Goal: Check status: Check status

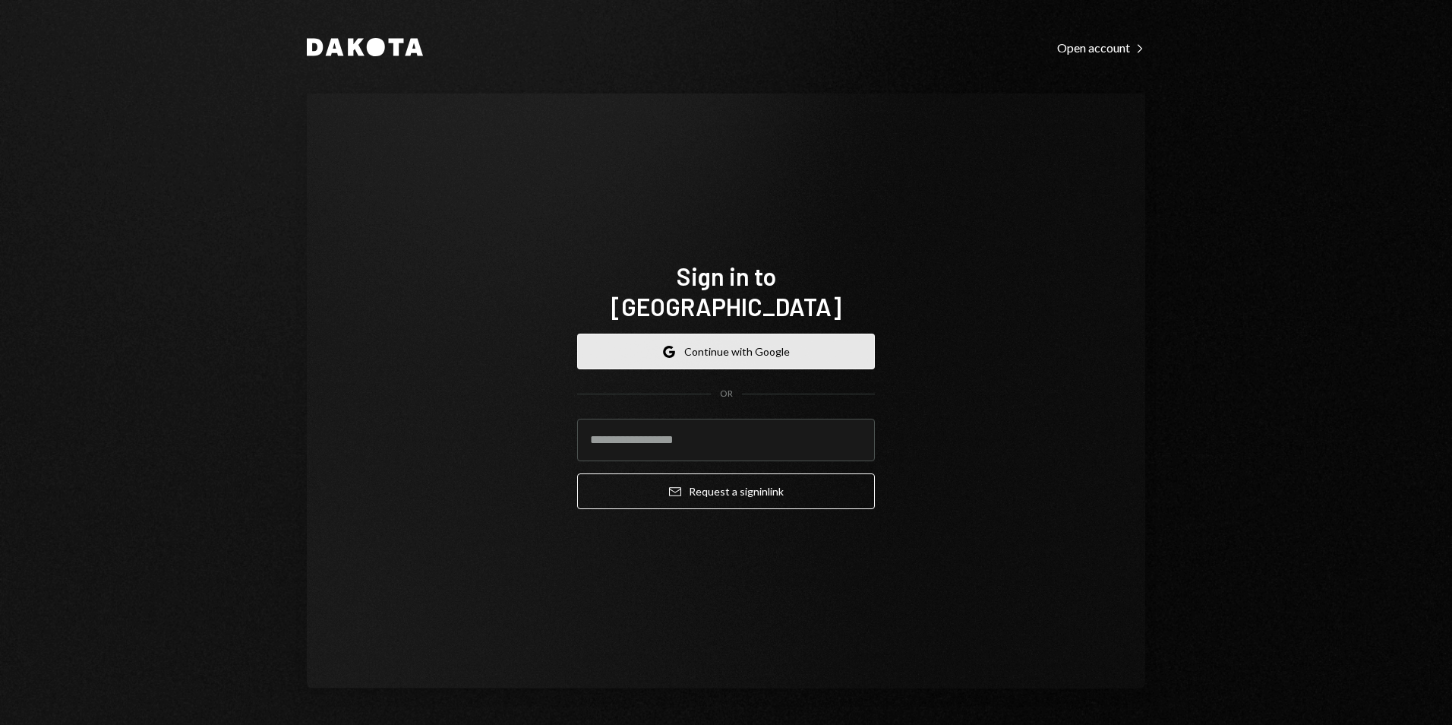
click at [766, 333] on button "Google Continue with Google" at bounding box center [726, 351] width 298 height 36
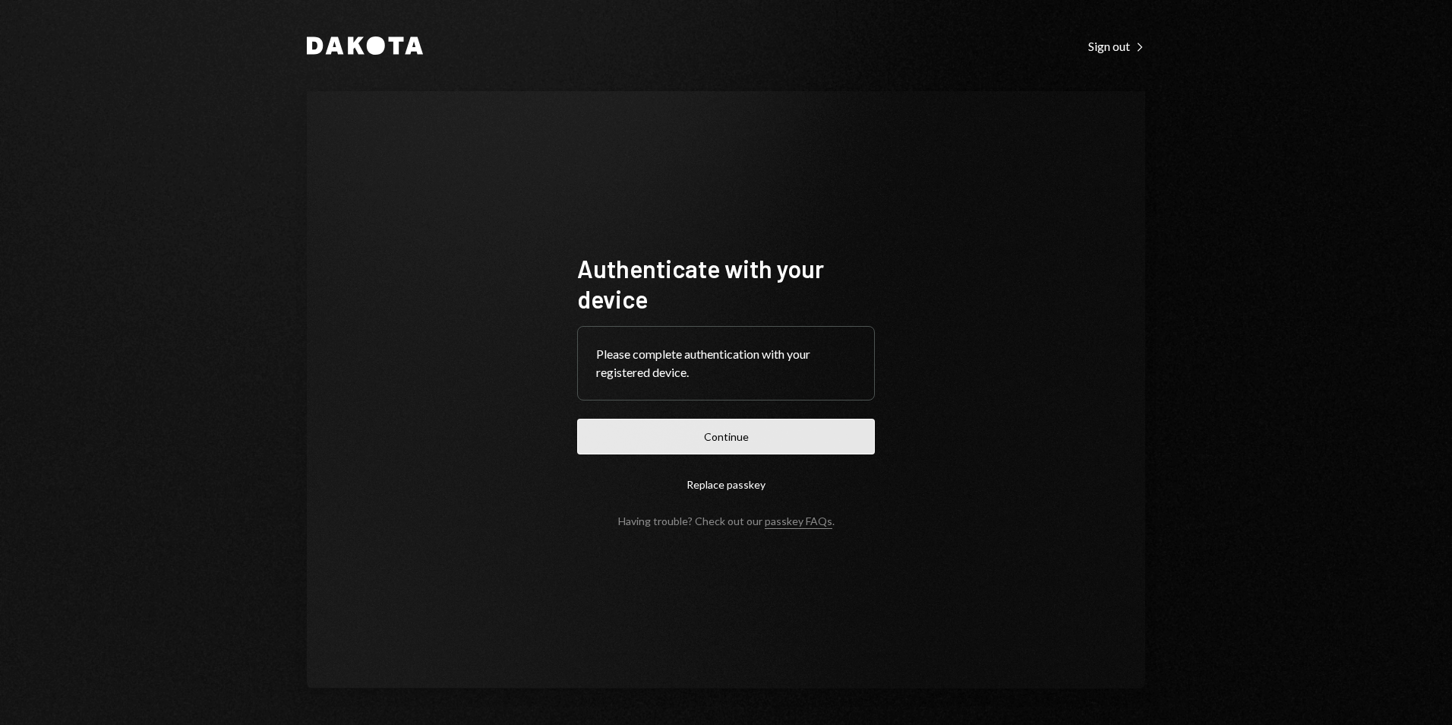
click at [761, 446] on button "Continue" at bounding box center [726, 437] width 298 height 36
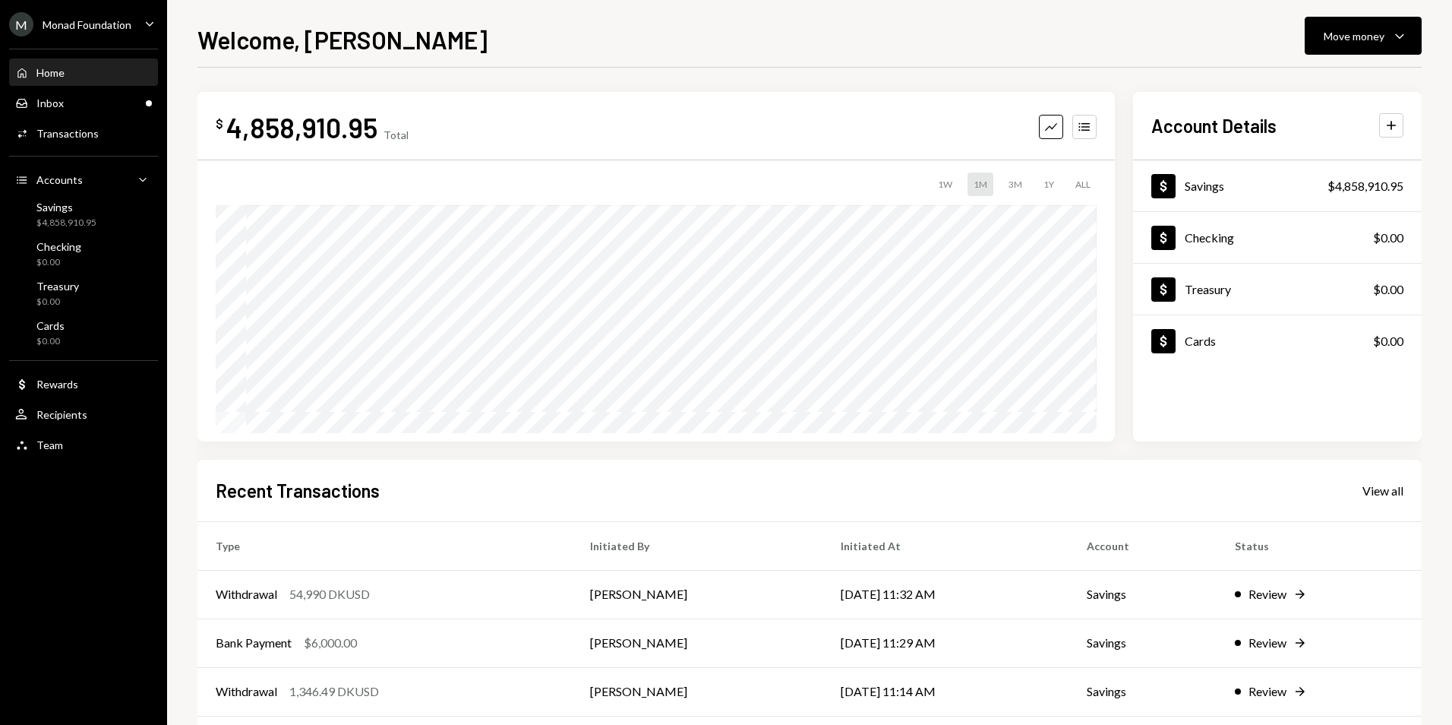
click at [532, 123] on div "$ 4,858,910.95 Total Graph Accounts" at bounding box center [656, 127] width 881 height 34
click at [131, 24] on div "Monad Foundation" at bounding box center [87, 24] width 89 height 13
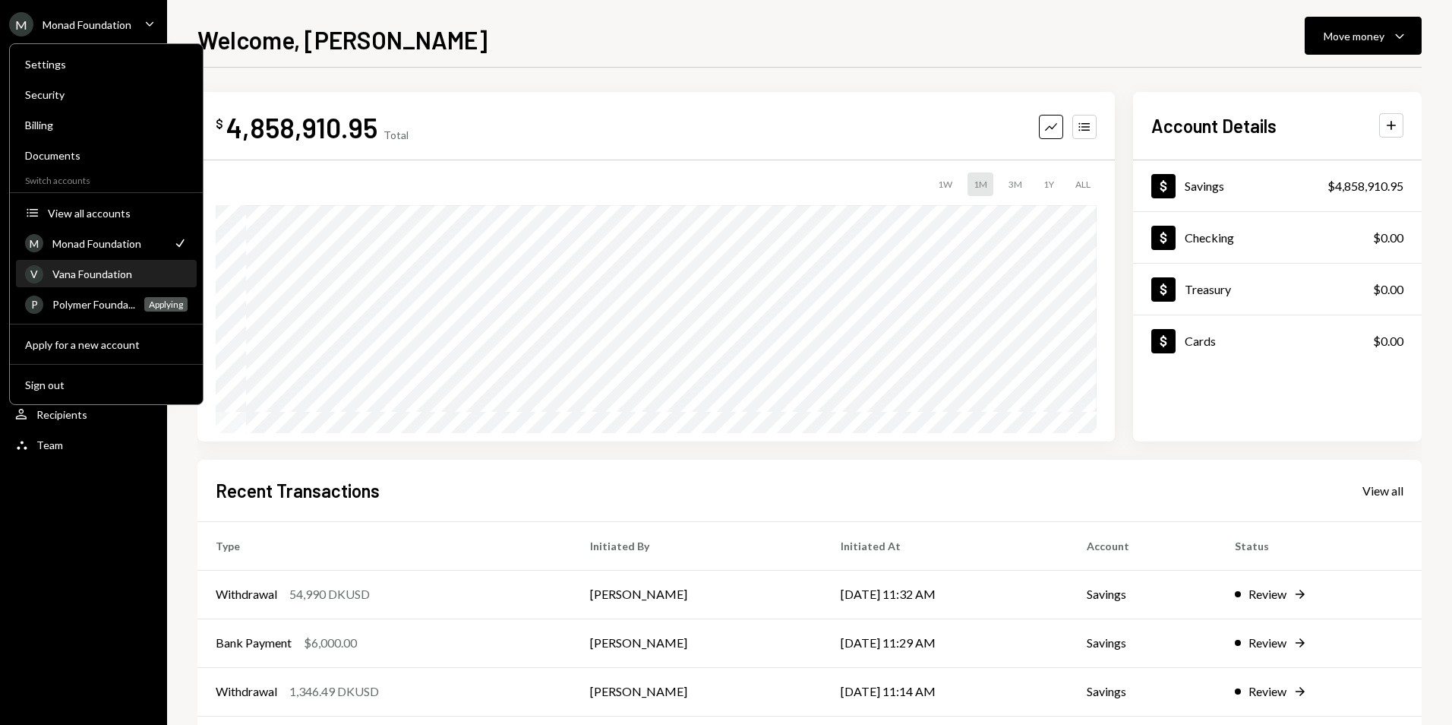
click at [87, 273] on div "Vana Foundation" at bounding box center [119, 273] width 135 height 13
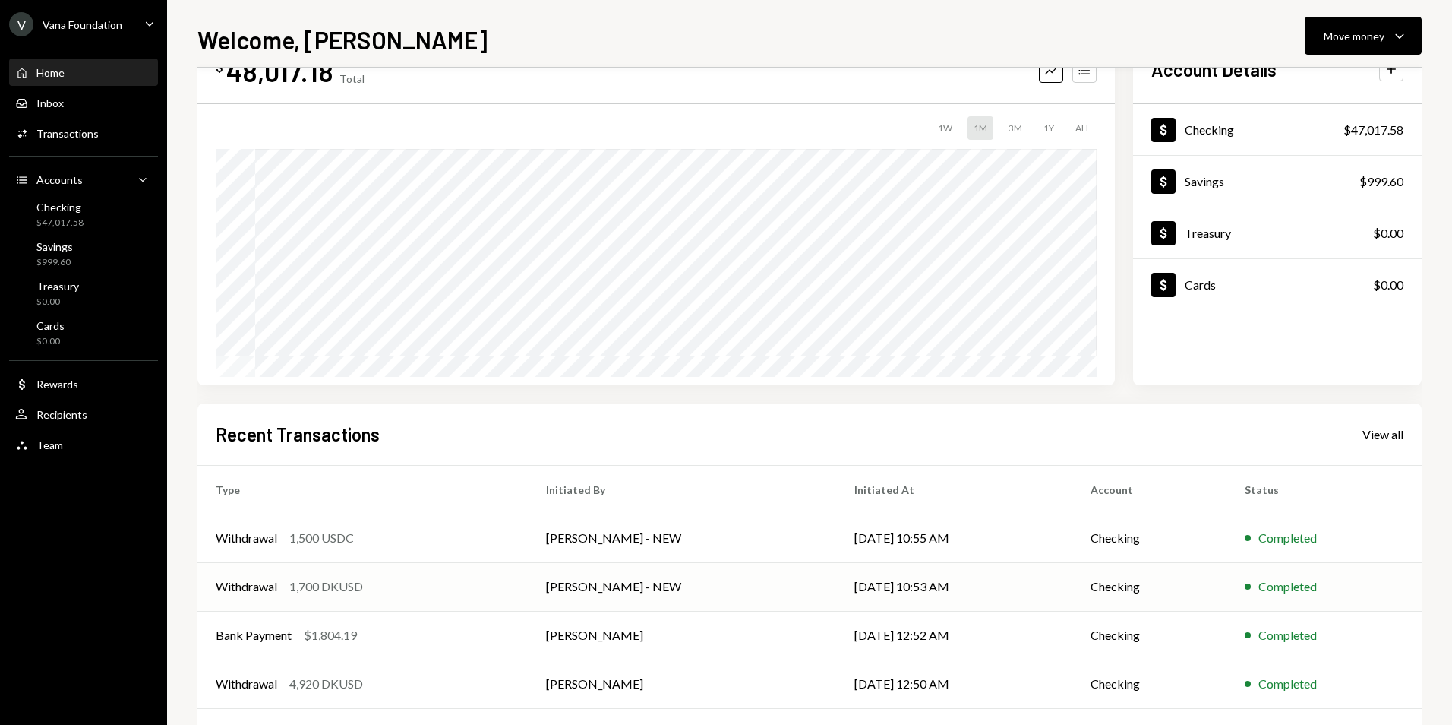
scroll to position [76, 0]
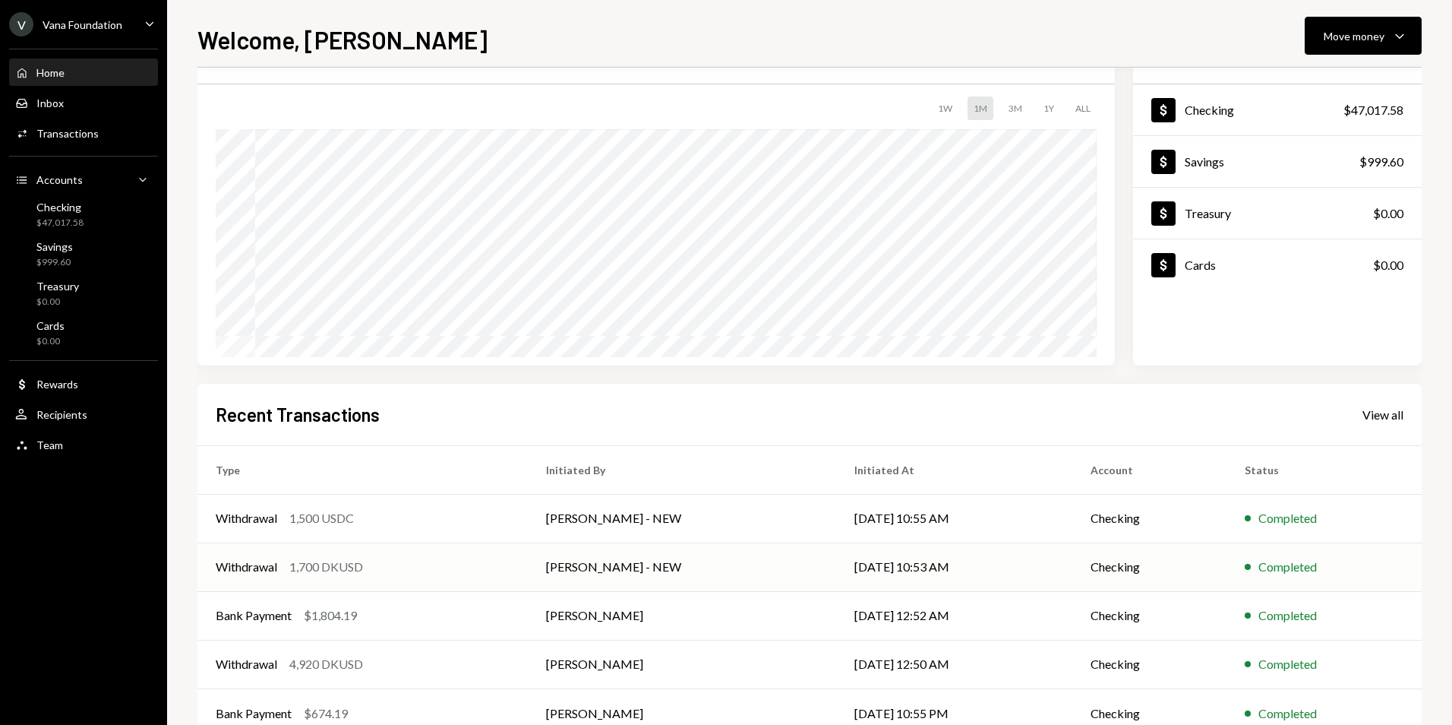
click at [836, 568] on td "[DATE] 10:53 AM" at bounding box center [954, 566] width 236 height 49
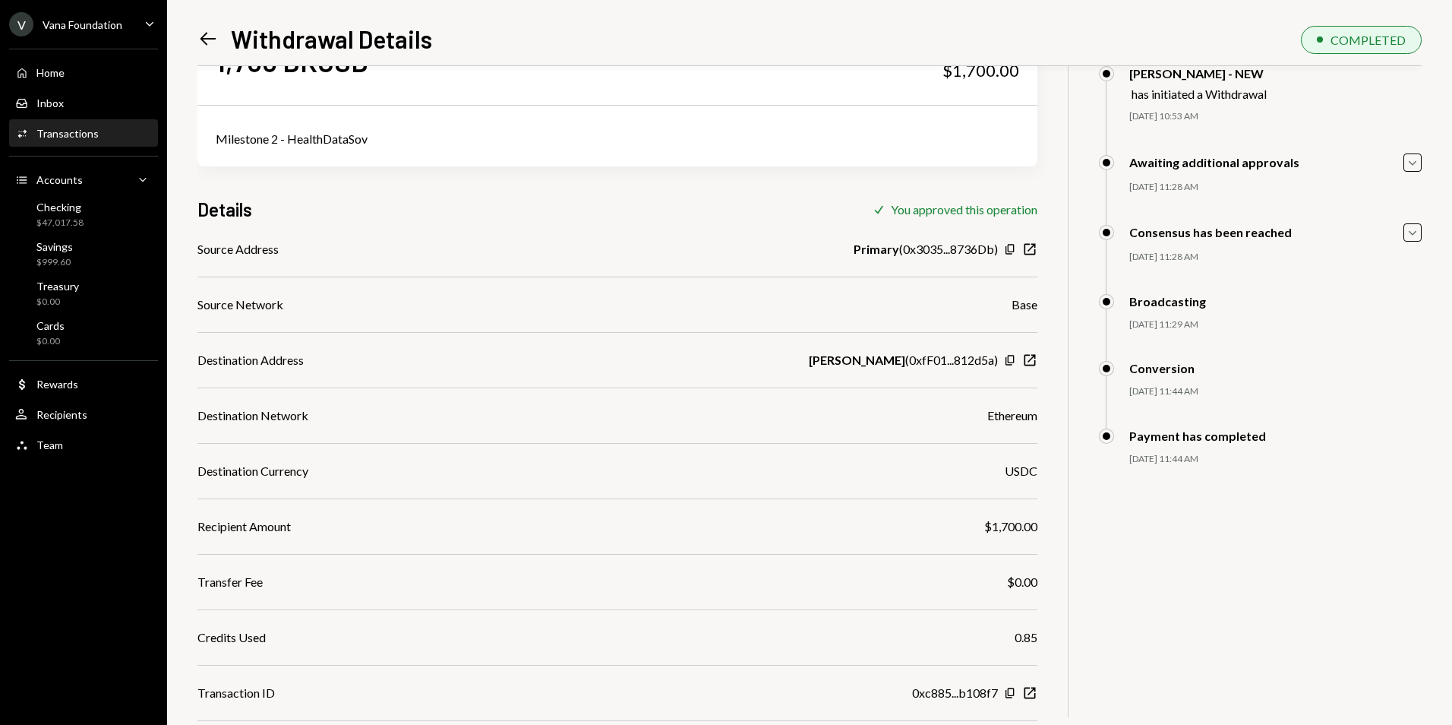
scroll to position [106, 0]
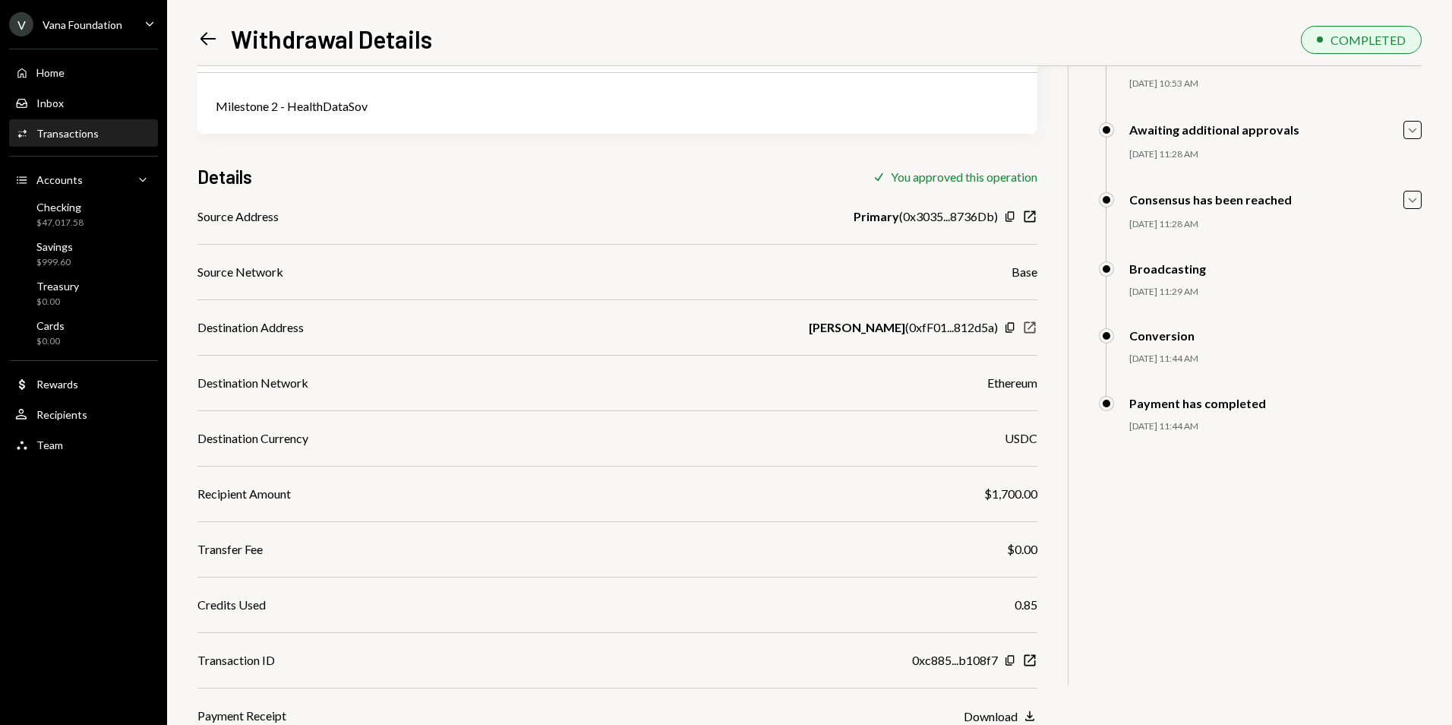
click at [1028, 325] on icon "New Window" at bounding box center [1029, 327] width 15 height 15
click at [1033, 328] on icon "New Window" at bounding box center [1029, 327] width 15 height 15
click at [198, 37] on icon "Left Arrow" at bounding box center [207, 38] width 21 height 21
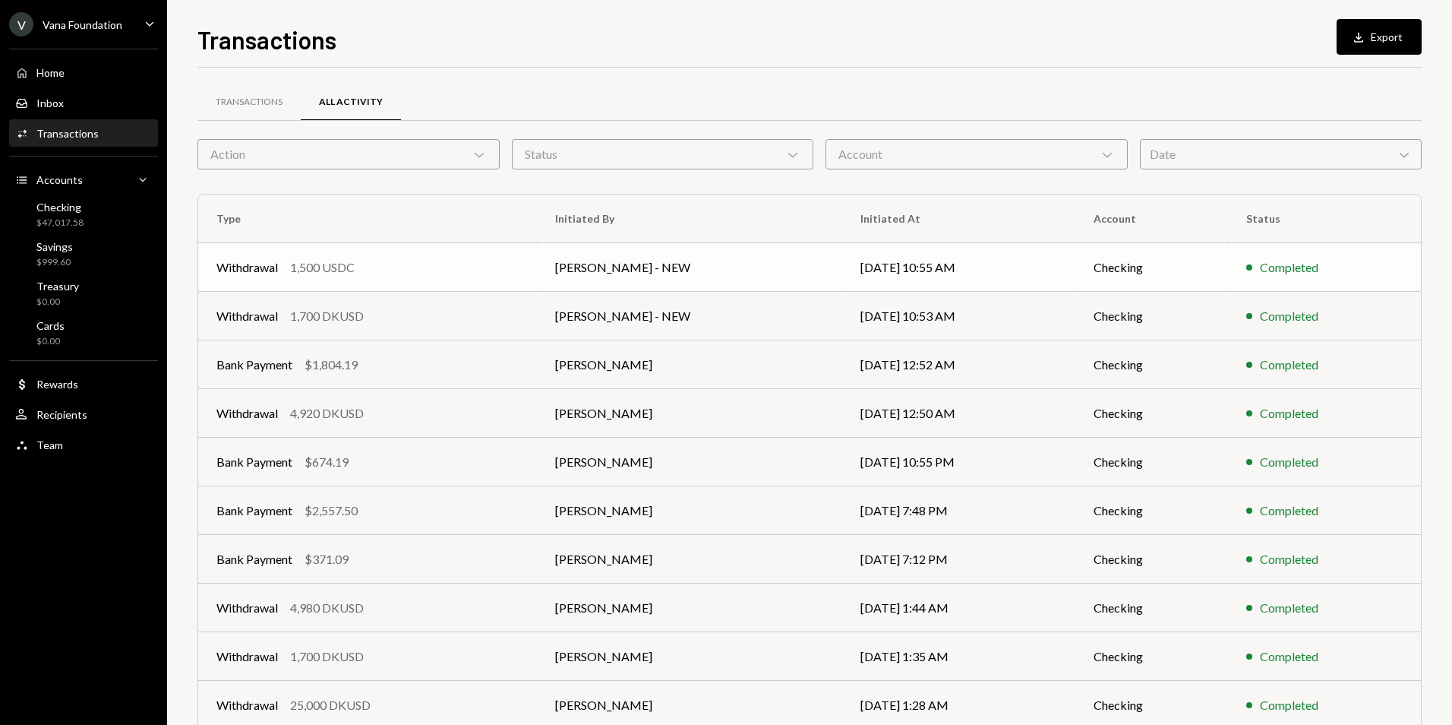
click at [412, 270] on div "Withdrawal 1,500 USDC" at bounding box center [367, 267] width 302 height 18
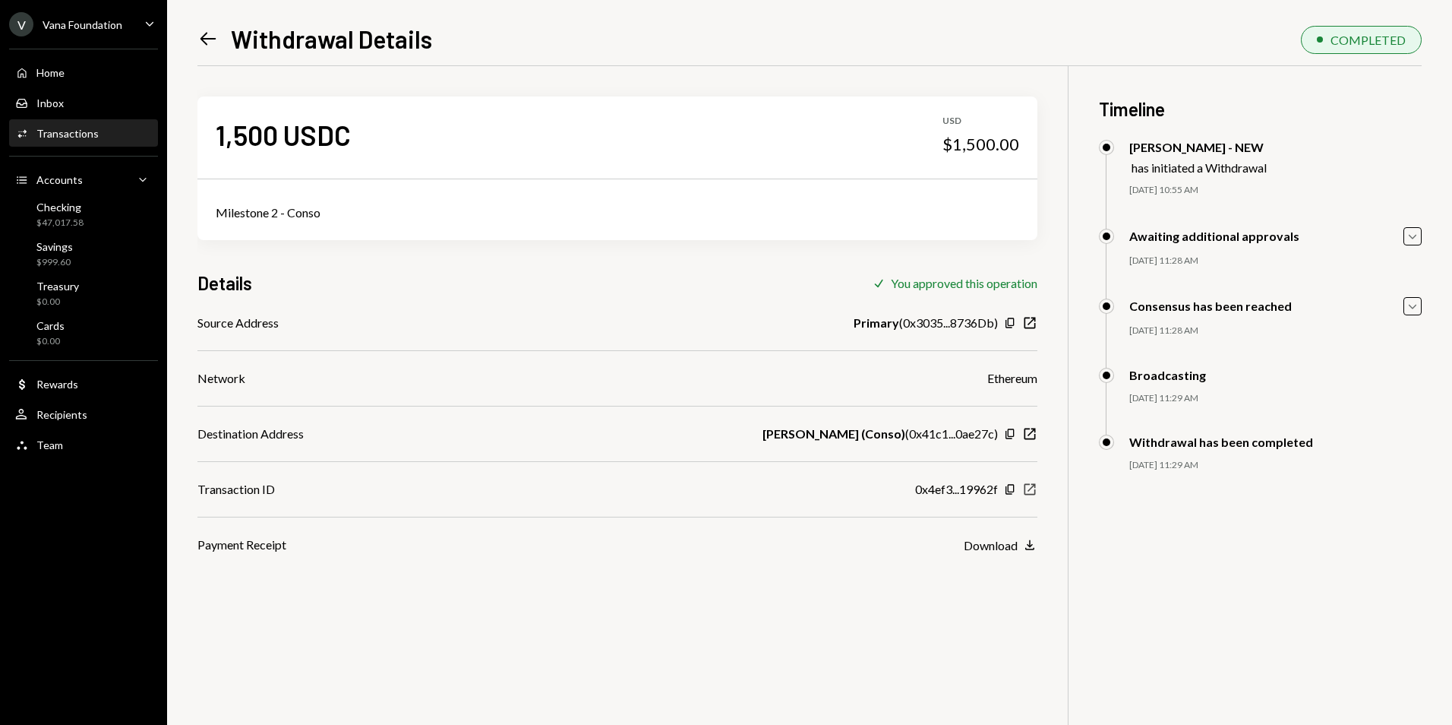
click at [1027, 489] on icon "New Window" at bounding box center [1029, 489] width 15 height 15
click at [116, 19] on div "Vana Foundation" at bounding box center [83, 24] width 80 height 13
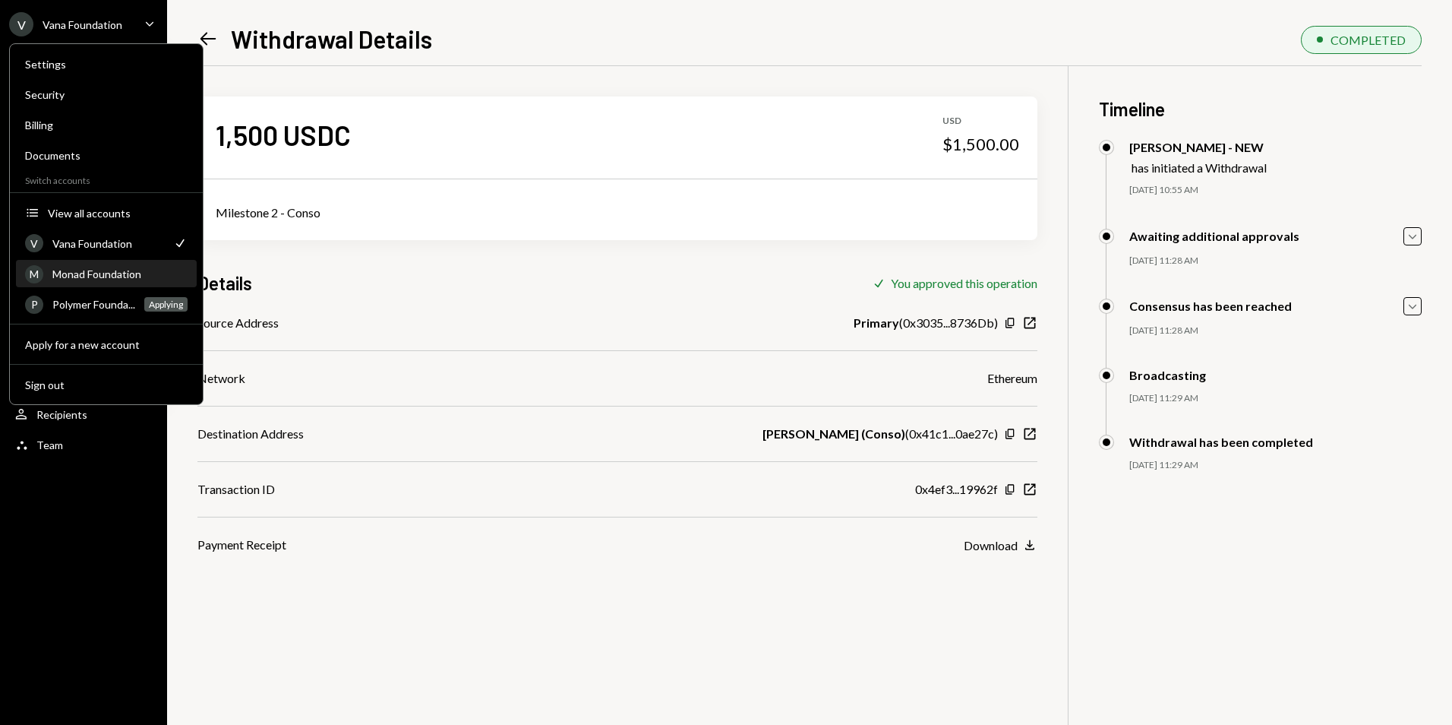
click at [104, 273] on div "Monad Foundation" at bounding box center [119, 273] width 135 height 13
